Goal: Information Seeking & Learning: Check status

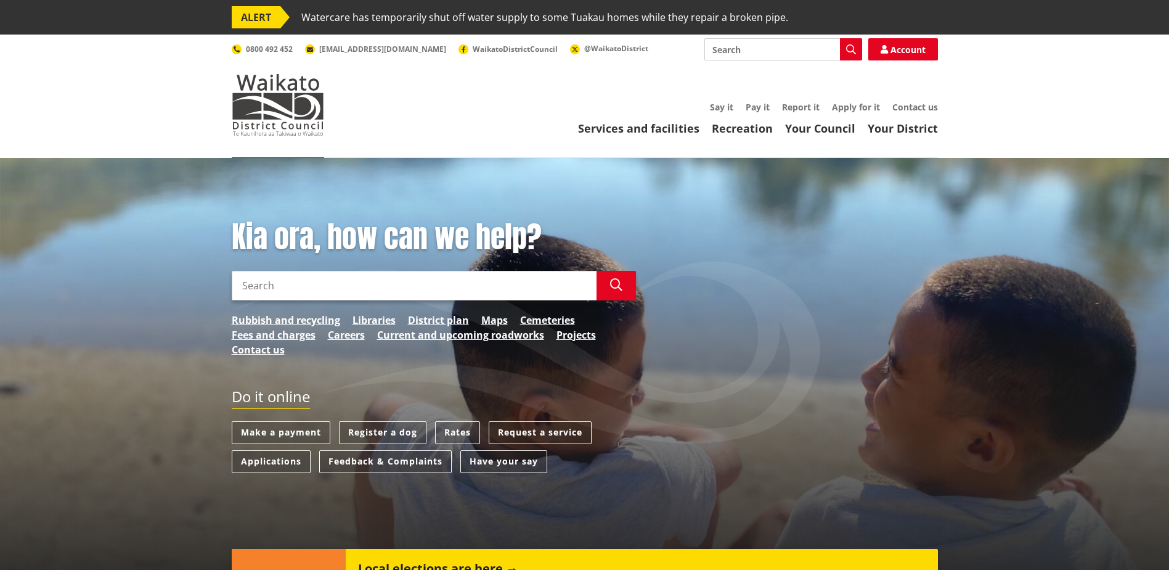
click at [301, 280] on input "Search" at bounding box center [414, 286] width 365 height 30
type input "B"
type input "Tracker"
click at [615, 285] on icon "button" at bounding box center [616, 285] width 12 height 12
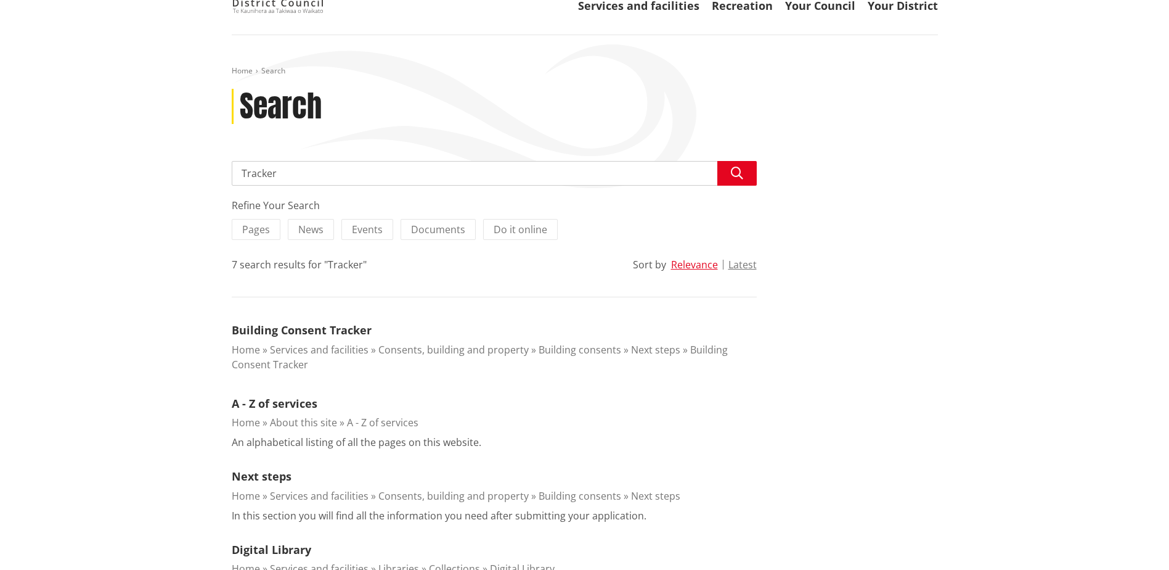
scroll to position [123, 0]
click at [318, 328] on link "Building Consent Tracker" at bounding box center [302, 329] width 140 height 15
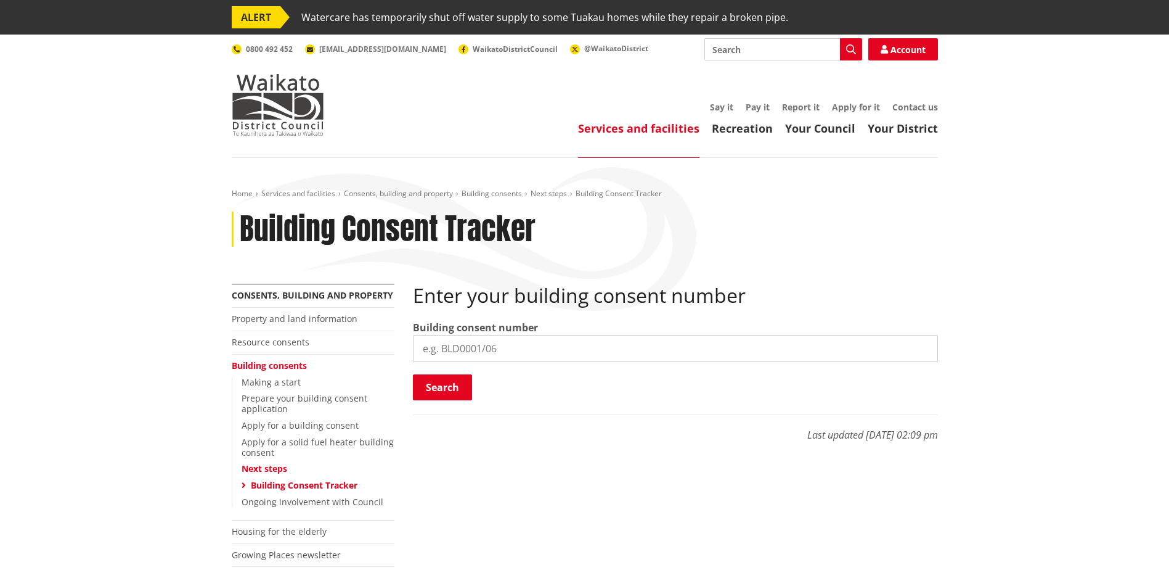
click at [481, 350] on input "search" at bounding box center [675, 348] width 525 height 27
paste input "BLD0314/26"
type input "BLD0314/26"
click at [445, 382] on button "Search" at bounding box center [442, 387] width 59 height 26
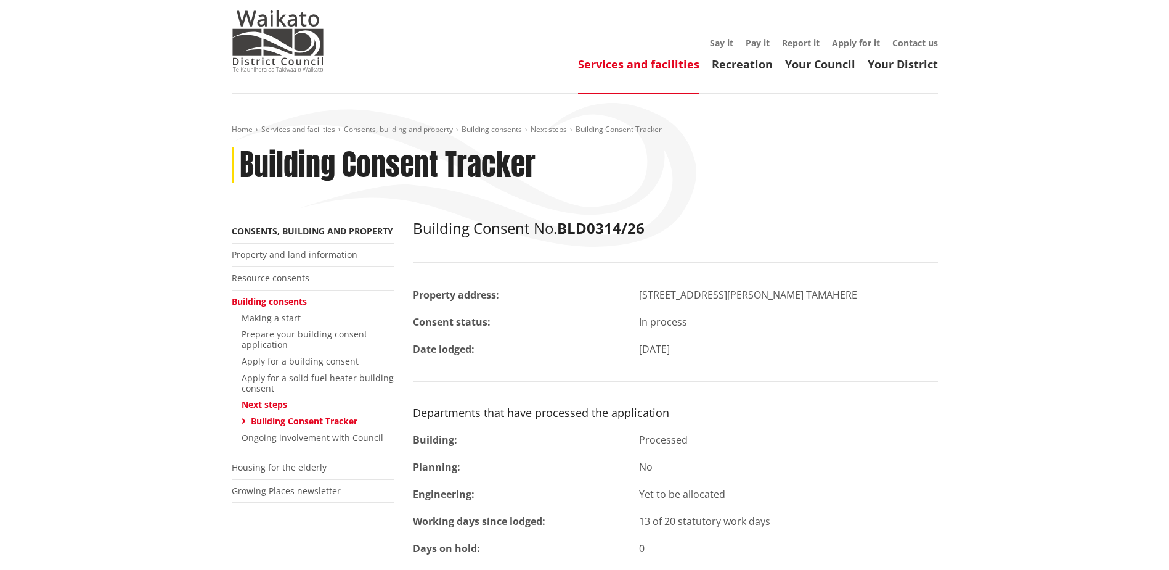
scroll to position [62, 0]
